Goal: Transaction & Acquisition: Purchase product/service

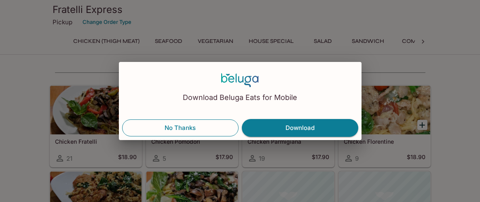
click at [205, 133] on button "No Thanks" at bounding box center [180, 127] width 116 height 17
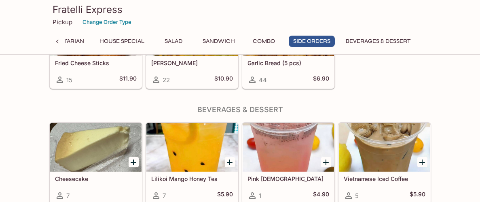
scroll to position [1660, 0]
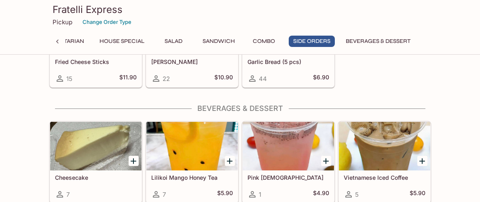
click at [282, 154] on div at bounding box center [288, 146] width 91 height 49
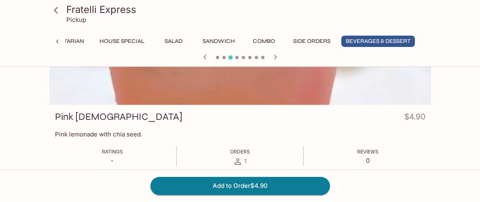
scroll to position [74, 0]
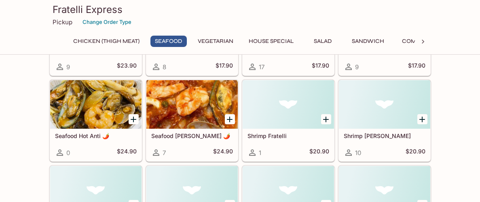
scroll to position [553, 0]
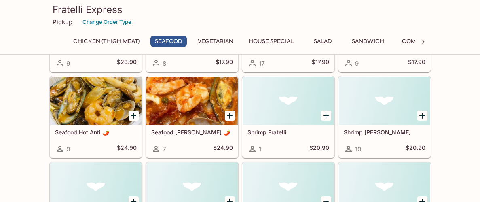
click at [210, 105] on div at bounding box center [191, 100] width 91 height 49
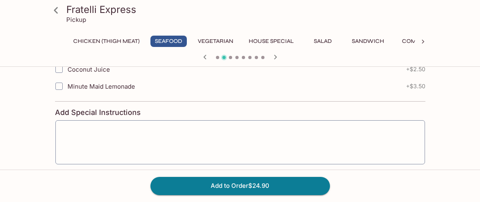
scroll to position [608, 0]
click at [112, 43] on button "Chicken (Thigh Meat)" at bounding box center [106, 41] width 75 height 11
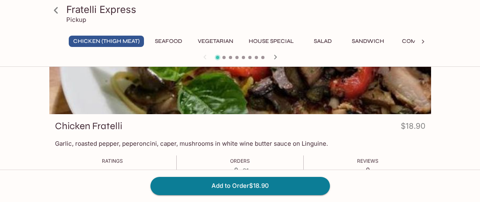
scroll to position [65, 0]
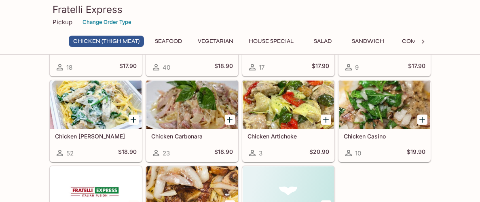
scroll to position [174, 0]
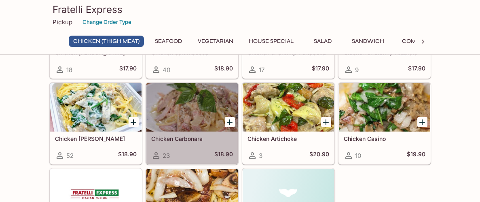
click at [192, 114] on div at bounding box center [191, 107] width 91 height 49
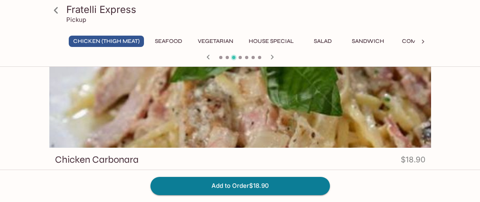
scroll to position [29, 0]
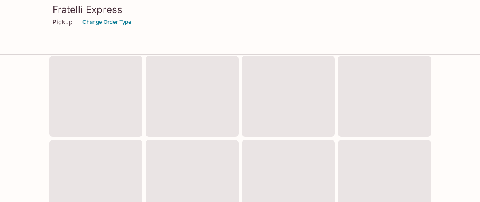
scroll to position [174, 0]
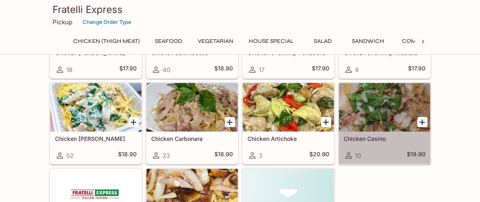
click at [378, 103] on div at bounding box center [384, 107] width 91 height 49
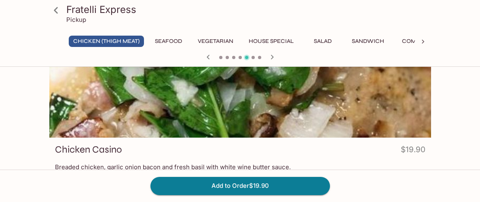
scroll to position [39, 0]
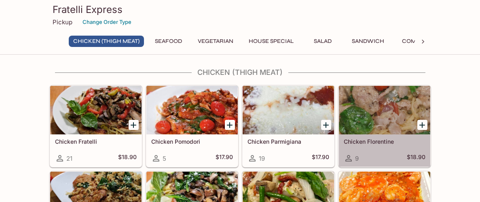
click at [387, 108] on div at bounding box center [384, 110] width 91 height 49
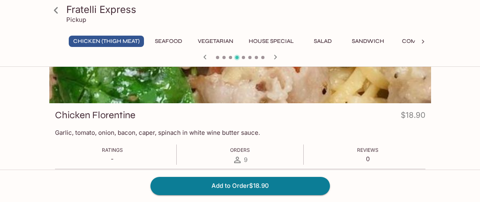
scroll to position [75, 0]
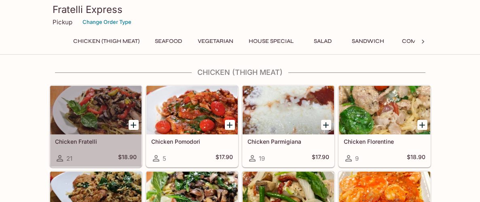
click at [103, 115] on div at bounding box center [95, 110] width 91 height 49
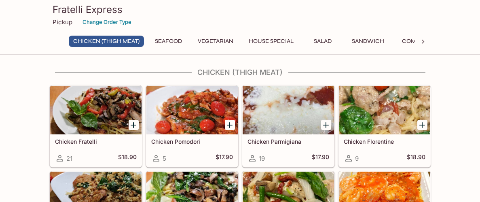
scroll to position [11, 0]
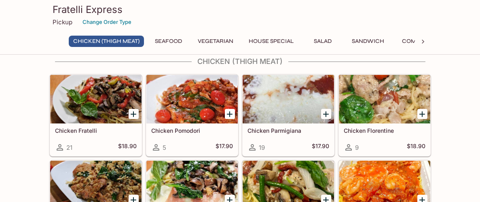
click at [268, 38] on button "House Special" at bounding box center [271, 41] width 54 height 11
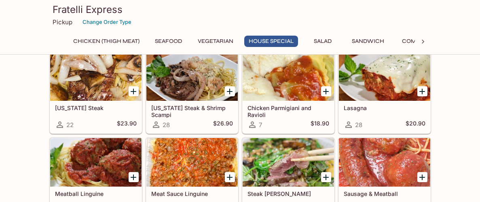
scroll to position [895, 0]
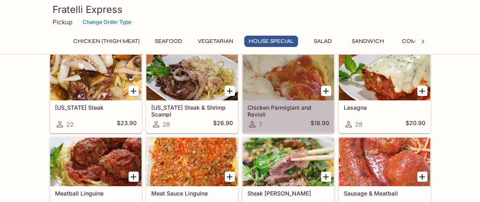
click at [286, 88] on div at bounding box center [288, 76] width 91 height 49
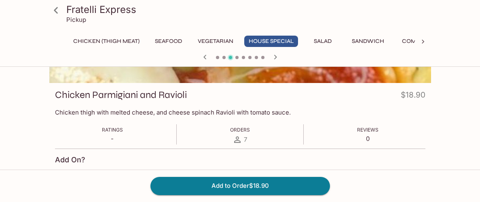
scroll to position [95, 0]
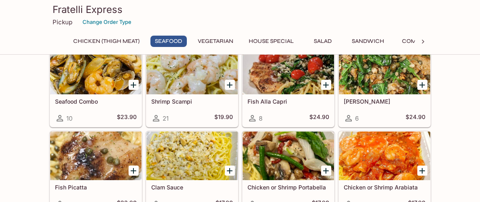
scroll to position [424, 0]
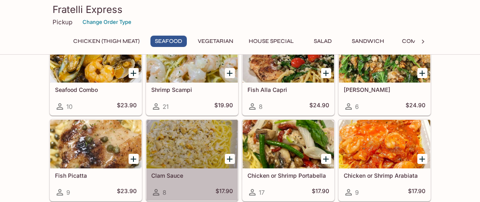
click at [178, 146] on div at bounding box center [191, 144] width 91 height 49
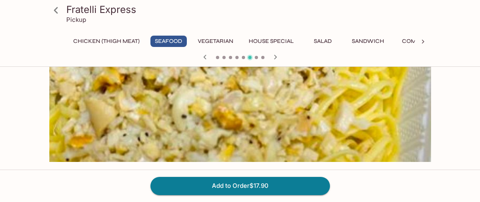
scroll to position [5, 0]
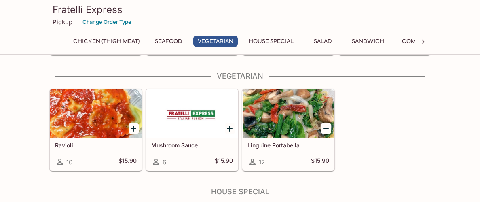
scroll to position [744, 0]
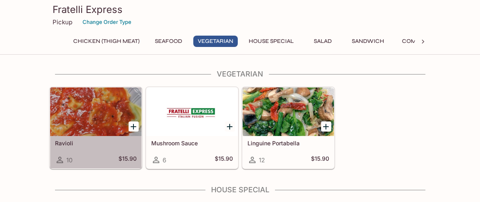
click at [97, 112] on div at bounding box center [95, 111] width 91 height 49
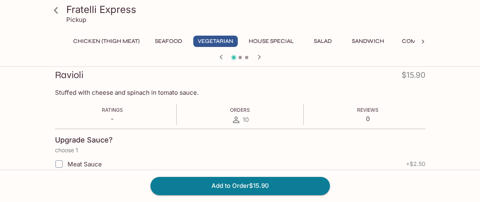
scroll to position [119, 0]
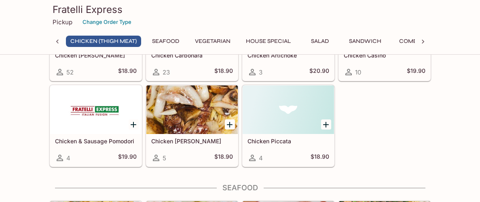
scroll to position [257, 0]
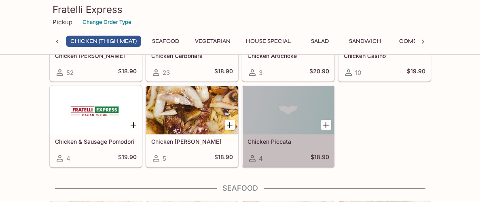
click at [280, 127] on div at bounding box center [288, 110] width 91 height 49
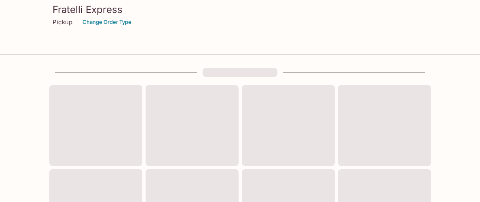
scroll to position [257, 0]
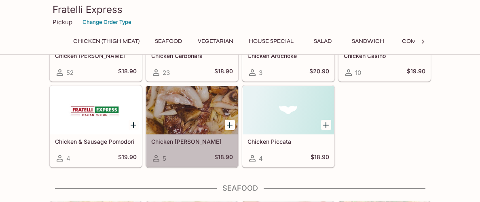
click at [163, 101] on div at bounding box center [191, 110] width 91 height 49
